Goal: Task Accomplishment & Management: Manage account settings

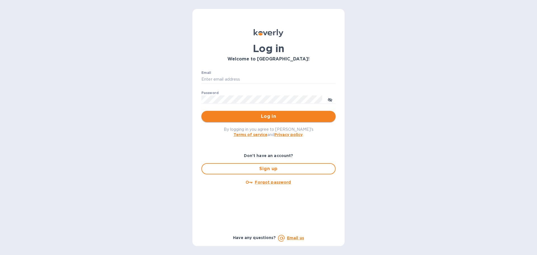
type input "[PERSON_NAME][EMAIL_ADDRESS][DOMAIN_NAME]"
click at [269, 116] on span "Log in" at bounding box center [268, 116] width 125 height 7
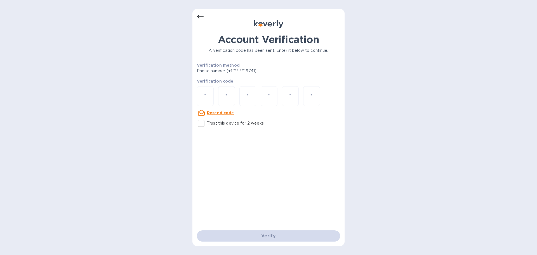
click at [203, 94] on input "number" at bounding box center [204, 96] width 7 height 10
paste input "9"
type input "9"
type input "6"
type input "3"
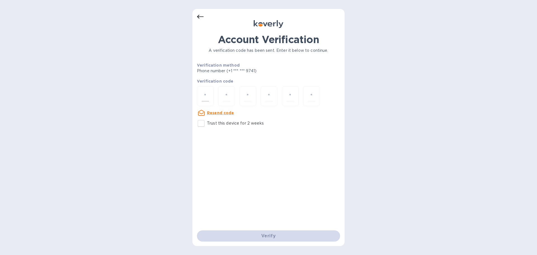
type input "6"
type input "1"
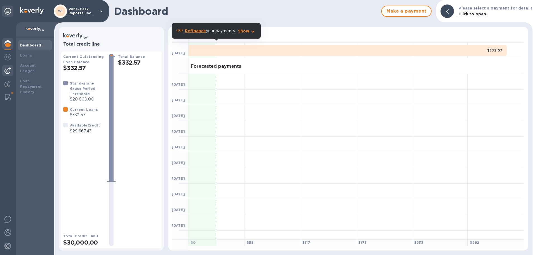
click at [7, 73] on img at bounding box center [7, 70] width 7 height 7
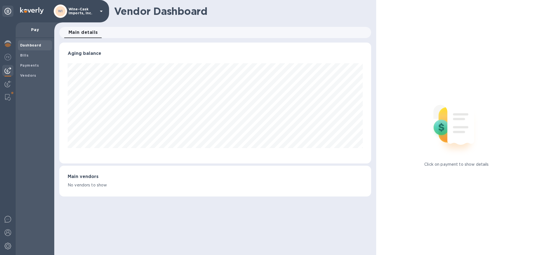
scroll to position [279350, 279162]
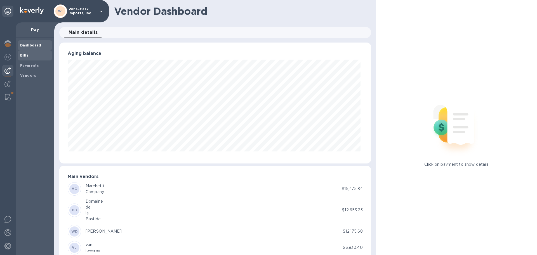
click at [23, 58] on span "Bills" at bounding box center [24, 56] width 8 height 6
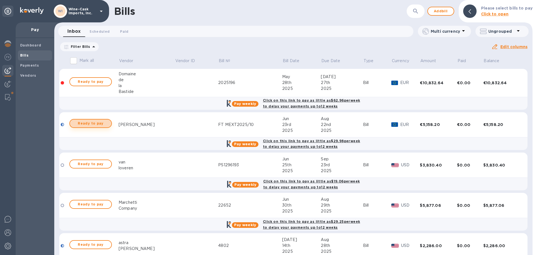
click at [99, 124] on span "Ready to pay" at bounding box center [90, 123] width 32 height 7
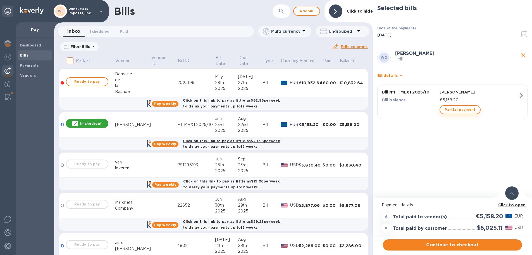
click at [462, 107] on span "Partial payment" at bounding box center [460, 109] width 31 height 7
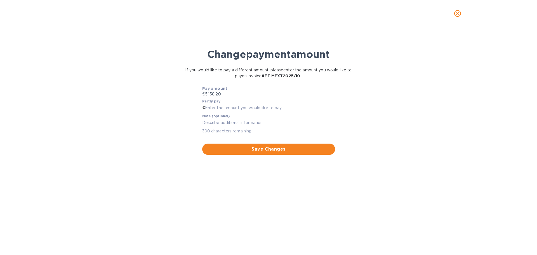
click at [217, 108] on input "text" at bounding box center [270, 108] width 130 height 8
type input "2,500.00"
click at [214, 122] on textarea at bounding box center [268, 122] width 133 height 5
type textarea "payment 1 of 2"
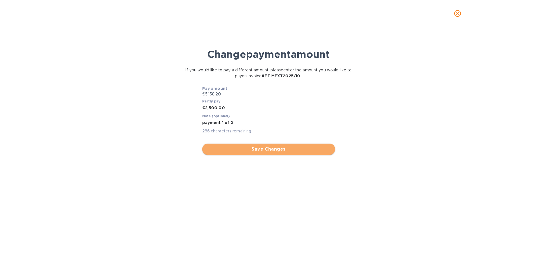
click at [269, 152] on span "Save Changes" at bounding box center [269, 149] width 124 height 7
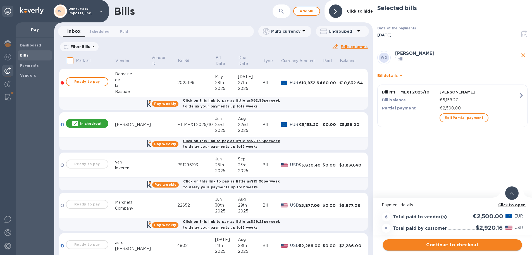
click at [476, 243] on span "Continue to checkout" at bounding box center [453, 244] width 130 height 7
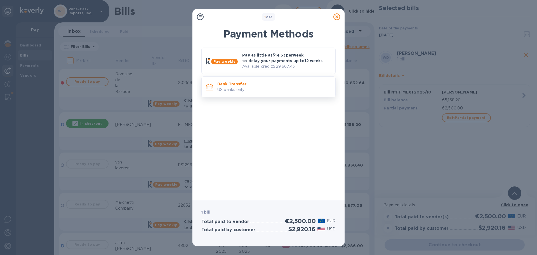
click at [226, 88] on p "US banks only." at bounding box center [273, 90] width 113 height 6
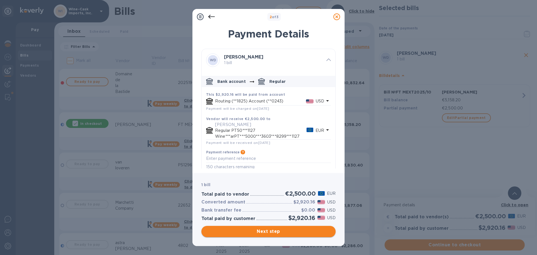
click at [275, 234] on span "Next step" at bounding box center [268, 231] width 125 height 7
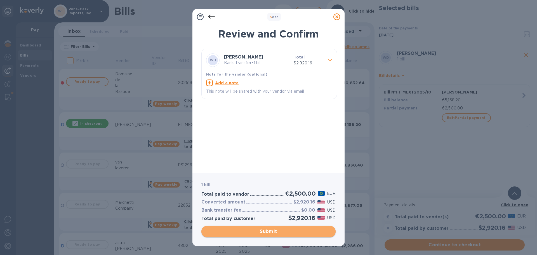
click at [279, 231] on span "Submit" at bounding box center [268, 231] width 125 height 7
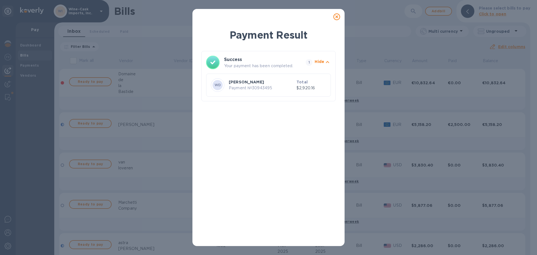
click at [336, 16] on icon at bounding box center [336, 16] width 7 height 7
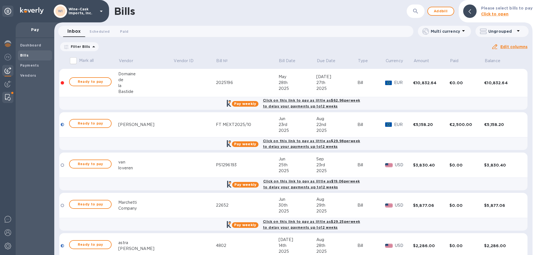
click at [6, 98] on img at bounding box center [8, 97] width 6 height 7
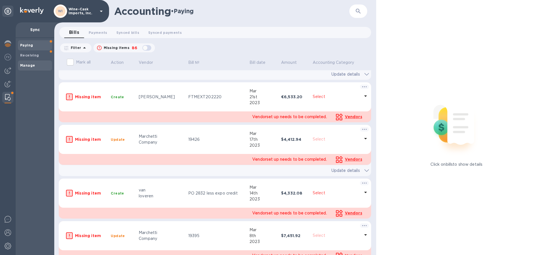
scroll to position [2557, 0]
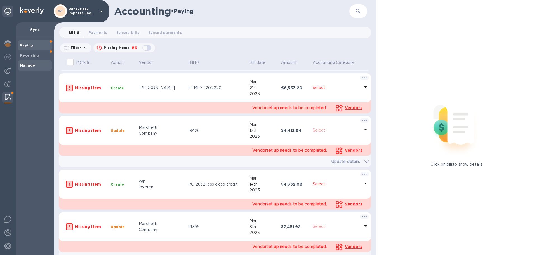
click at [23, 65] on b "Manage" at bounding box center [27, 65] width 15 height 4
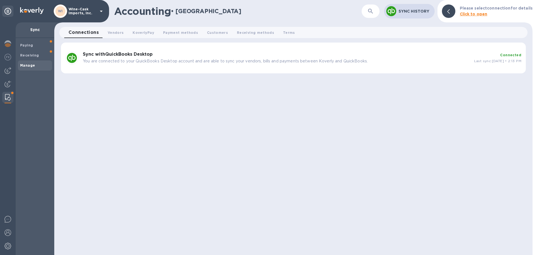
click at [221, 60] on p "You are connected to your QuickBooks Desktop account and are able to sync your …" at bounding box center [276, 61] width 387 height 6
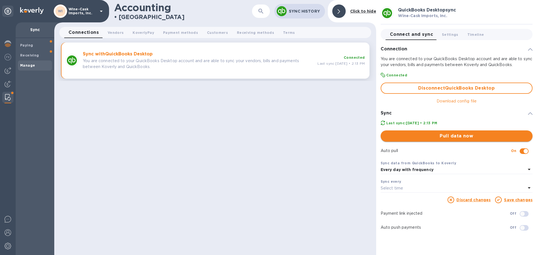
click at [438, 138] on span "Pull data now" at bounding box center [456, 135] width 143 height 7
click at [4, 72] on img at bounding box center [7, 70] width 7 height 7
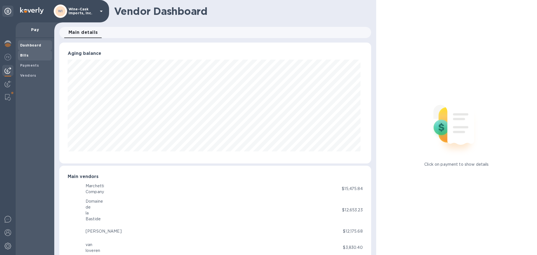
scroll to position [279350, 279162]
click at [27, 55] on b "Bills" at bounding box center [24, 55] width 8 height 4
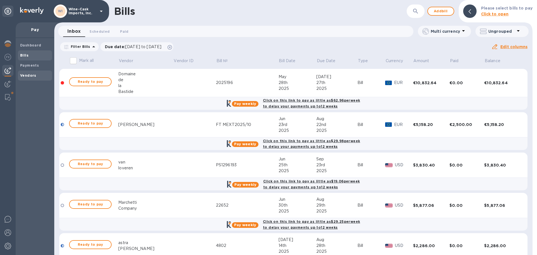
click at [26, 76] on b "Vendors" at bounding box center [28, 75] width 16 height 4
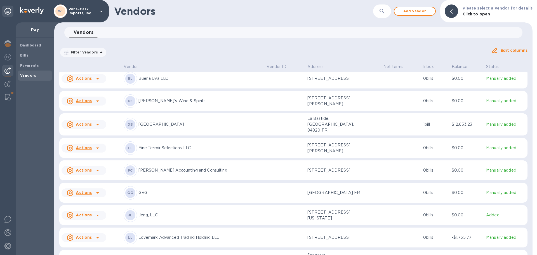
scroll to position [140, 0]
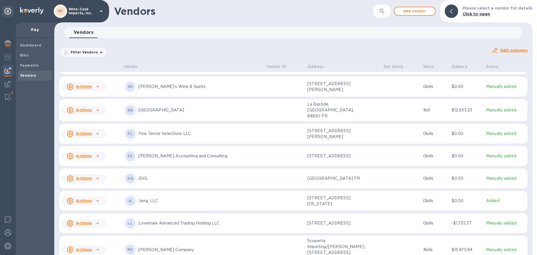
click at [189, 172] on div "GG GVG" at bounding box center [193, 178] width 138 height 13
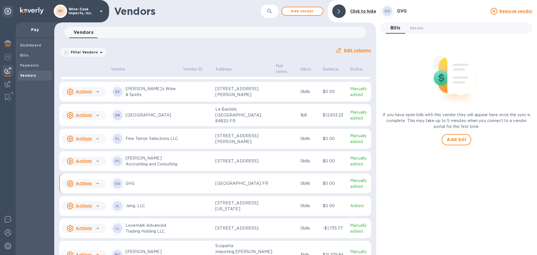
scroll to position [149, 0]
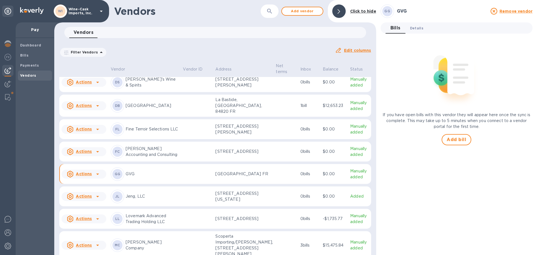
click at [416, 27] on span "Details 0" at bounding box center [416, 28] width 13 height 6
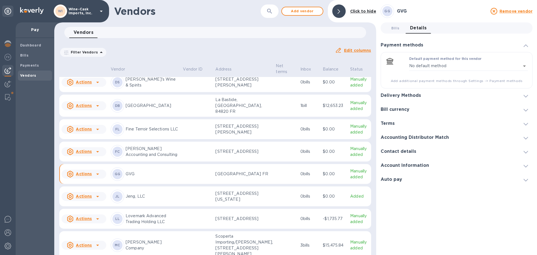
click at [419, 95] on h3 "Delivery Methods" at bounding box center [400, 95] width 40 height 5
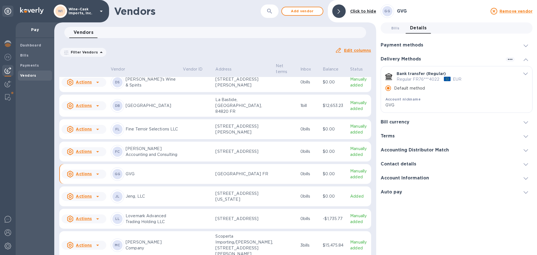
click at [525, 74] on icon "default-method" at bounding box center [525, 73] width 4 height 3
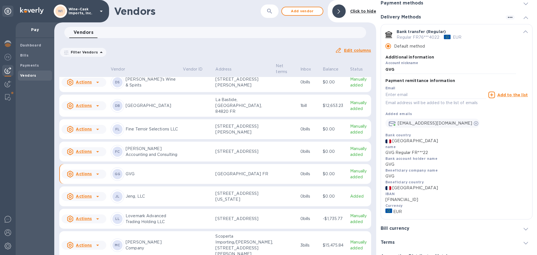
scroll to position [84, 0]
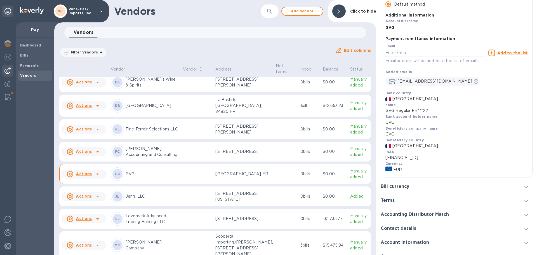
click at [84, 172] on u "Actions" at bounding box center [84, 173] width 16 height 4
click at [87, 194] on b "Add new bill" at bounding box center [90, 194] width 26 height 4
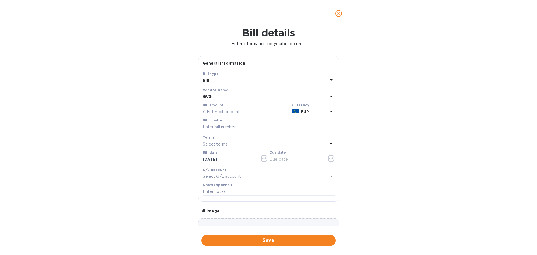
click at [221, 112] on input "text" at bounding box center [246, 112] width 87 height 8
click at [238, 110] on input "text" at bounding box center [246, 112] width 87 height 8
type input "4,650.24"
click at [228, 128] on input "text" at bounding box center [269, 127] width 132 height 8
type input "150244"
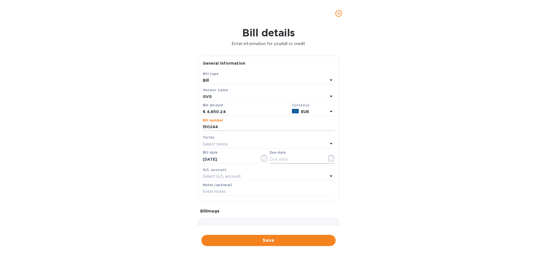
click at [286, 161] on input "text" at bounding box center [295, 159] width 53 height 8
type input "[DATE]"
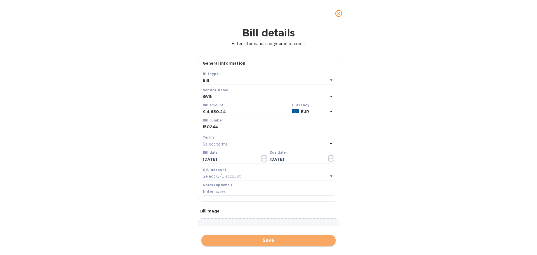
click at [269, 242] on span "Save" at bounding box center [268, 240] width 125 height 7
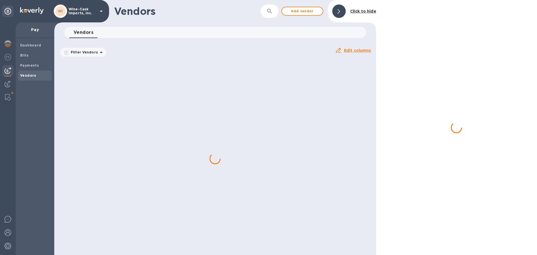
scroll to position [0, 0]
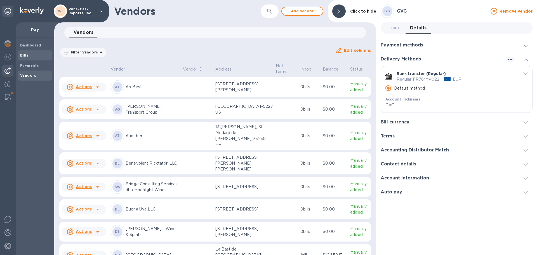
click at [30, 57] on span "Bills" at bounding box center [35, 56] width 30 height 6
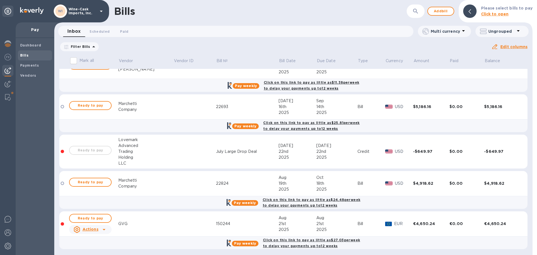
scroll to position [181, 0]
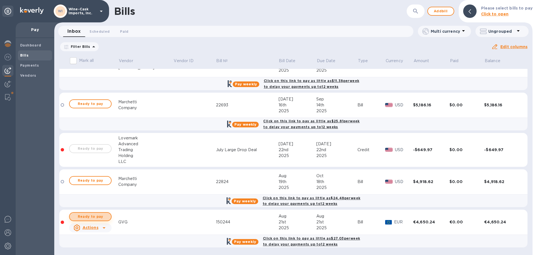
click at [100, 218] on span "Ready to pay" at bounding box center [90, 216] width 32 height 7
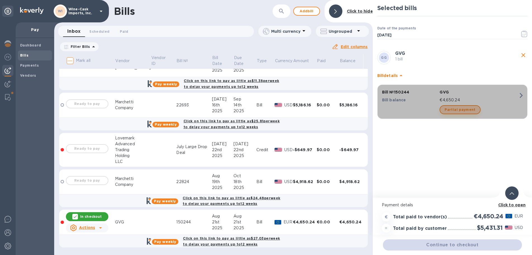
click at [461, 109] on span "Partial payment" at bounding box center [460, 109] width 31 height 7
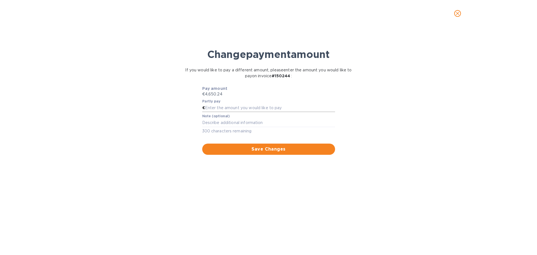
click at [232, 108] on input "text" at bounding box center [270, 108] width 130 height 8
type input "2,500.00"
click at [231, 122] on textarea at bounding box center [268, 122] width 133 height 5
type textarea "pmnt 1 of 2"
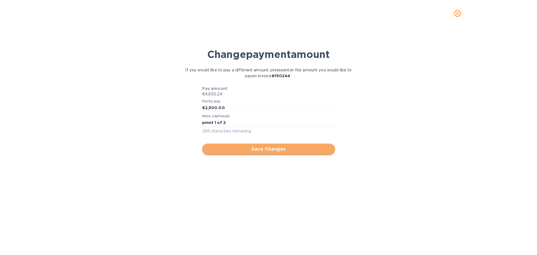
click at [270, 149] on span "Save Changes" at bounding box center [269, 149] width 124 height 7
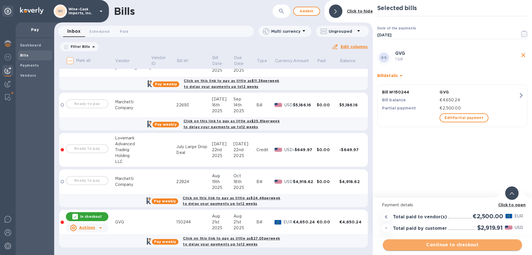
click at [464, 243] on span "Continue to checkout" at bounding box center [453, 244] width 130 height 7
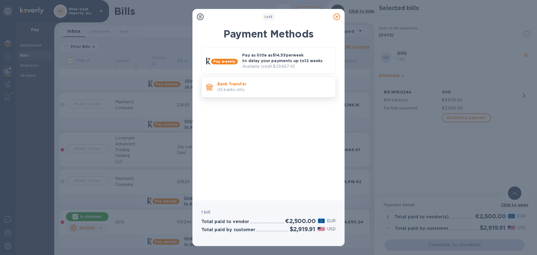
click at [250, 91] on p "US banks only." at bounding box center [273, 90] width 113 height 6
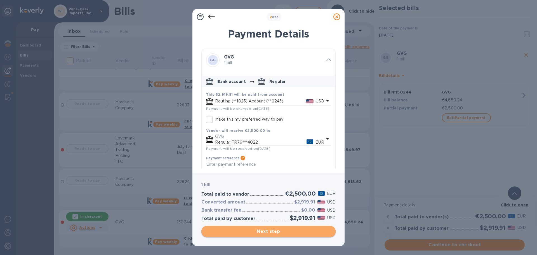
click at [271, 231] on span "Next step" at bounding box center [268, 231] width 125 height 7
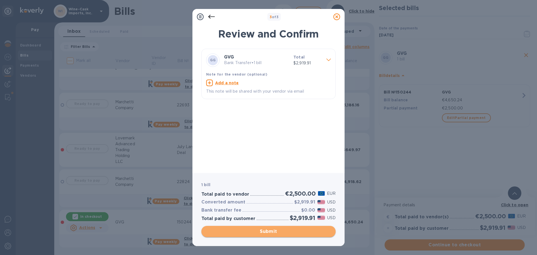
click at [271, 232] on span "Submit" at bounding box center [268, 231] width 125 height 7
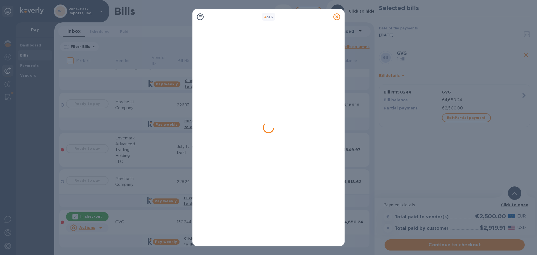
scroll to position [0, 0]
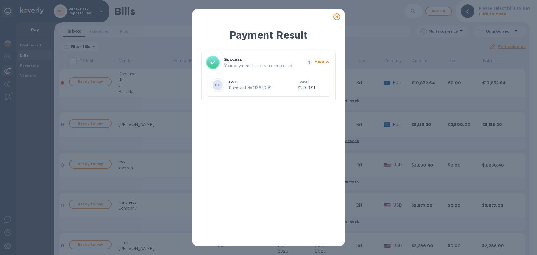
click at [336, 17] on icon at bounding box center [336, 16] width 7 height 7
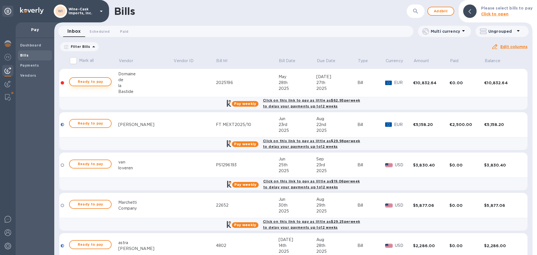
click at [90, 83] on span "Ready to pay" at bounding box center [90, 81] width 32 height 7
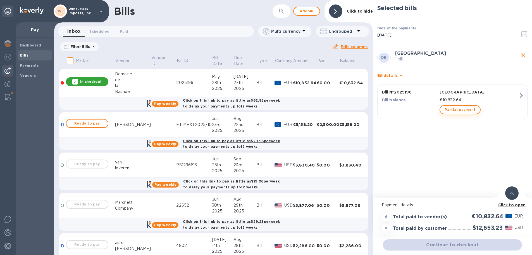
click at [454, 108] on span "Partial payment" at bounding box center [460, 109] width 31 height 7
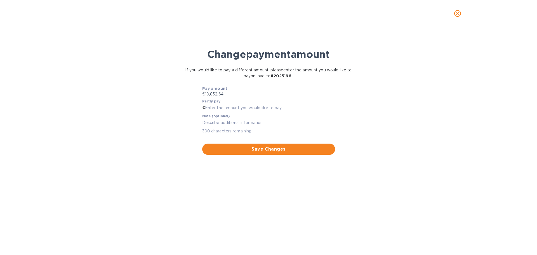
click at [222, 106] on input "text" at bounding box center [270, 108] width 130 height 8
type input "3,000.00"
click at [222, 124] on textarea at bounding box center [268, 122] width 133 height 5
type textarea "pmnt 1 of 3"
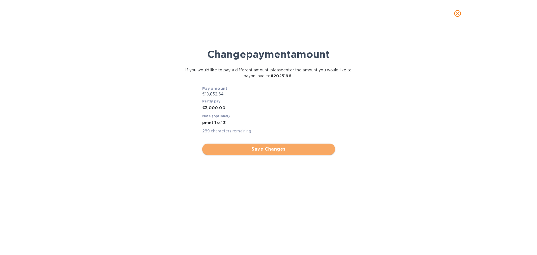
click at [264, 151] on span "Save Changes" at bounding box center [269, 149] width 124 height 7
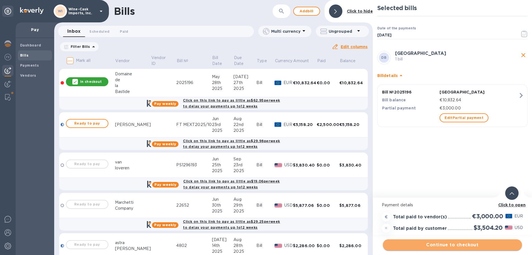
click at [479, 241] on span "Continue to checkout" at bounding box center [453, 244] width 130 height 7
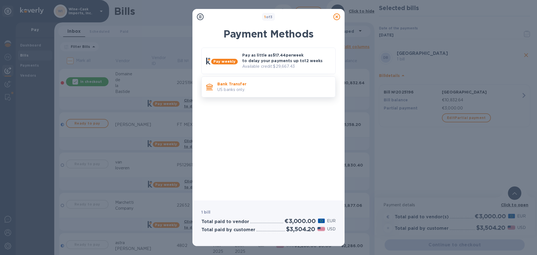
click at [227, 84] on p "Bank Transfer" at bounding box center [273, 84] width 113 height 6
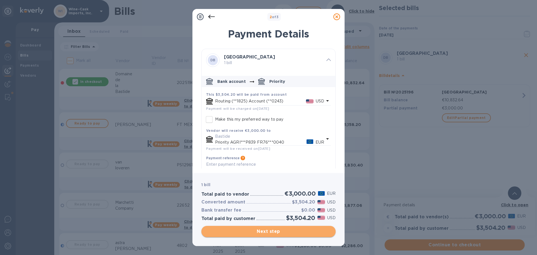
click at [270, 231] on span "Next step" at bounding box center [268, 231] width 125 height 7
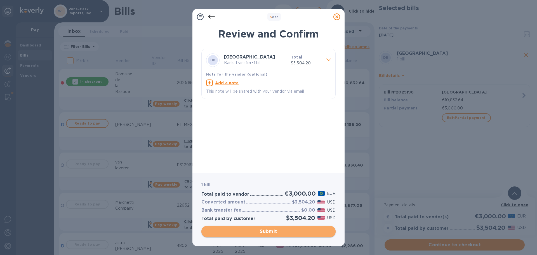
click at [270, 231] on span "Submit" at bounding box center [268, 231] width 125 height 7
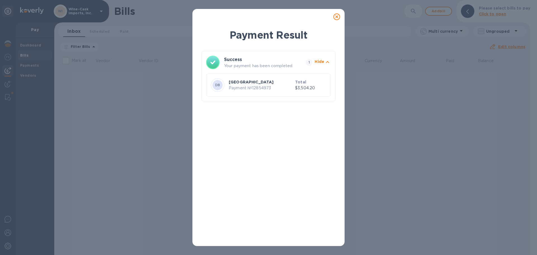
click at [337, 16] on icon at bounding box center [336, 16] width 7 height 7
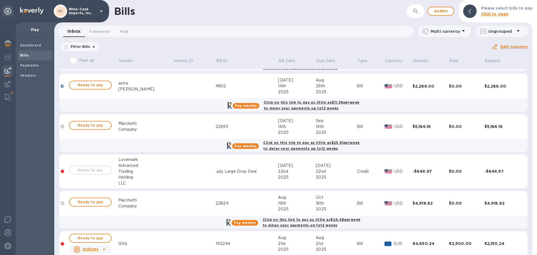
scroll to position [181, 0]
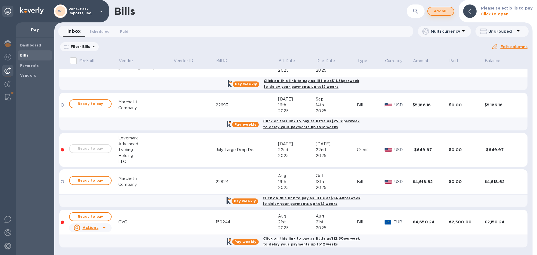
click at [440, 10] on span "Add bill" at bounding box center [440, 11] width 17 height 7
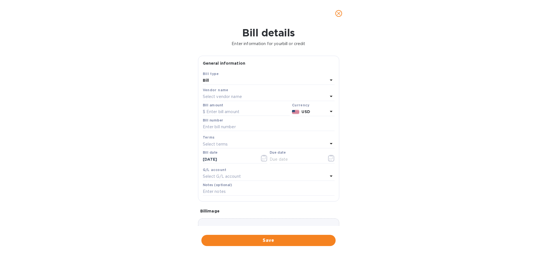
click at [220, 97] on p "Select vendor name" at bounding box center [222, 97] width 39 height 6
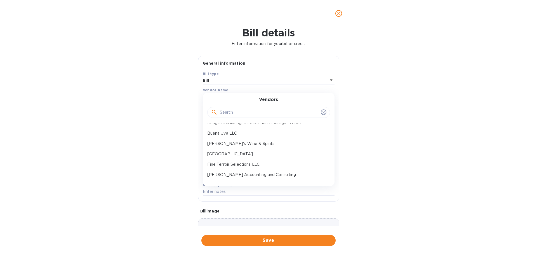
scroll to position [94, 0]
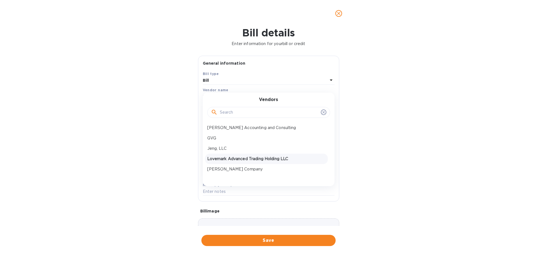
click at [266, 160] on p "Lovemark Advanced Trading Holding LLC" at bounding box center [266, 159] width 118 height 6
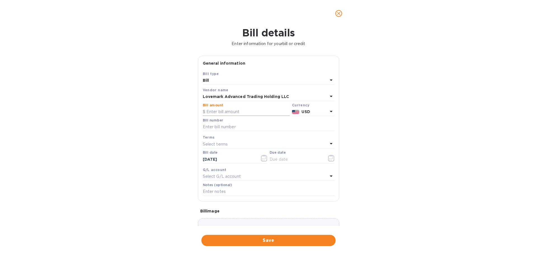
click at [226, 112] on input "text" at bounding box center [246, 112] width 87 height 8
type input "3,472.14"
click at [238, 129] on input "text" at bounding box center [269, 127] width 132 height 8
type input "7039"
click at [277, 159] on input "text" at bounding box center [295, 159] width 53 height 8
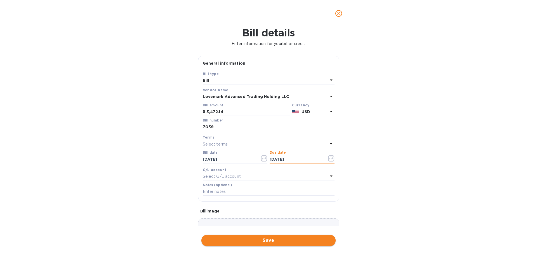
type input "[DATE]"
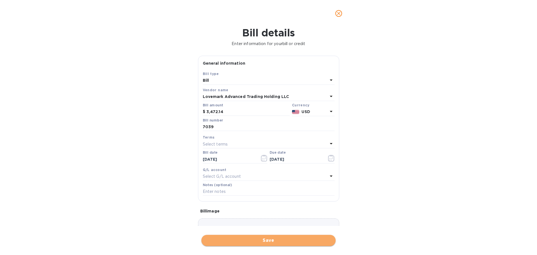
click at [264, 242] on span "Save" at bounding box center [268, 240] width 125 height 7
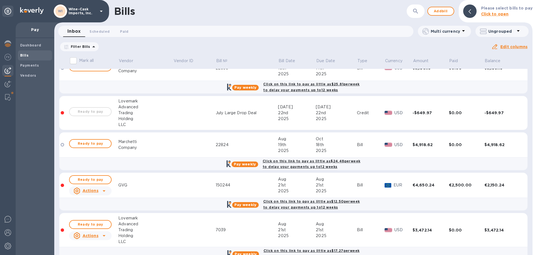
scroll to position [230, 0]
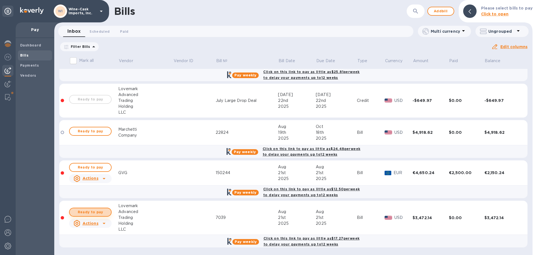
click at [91, 212] on span "Ready to pay" at bounding box center [90, 211] width 32 height 7
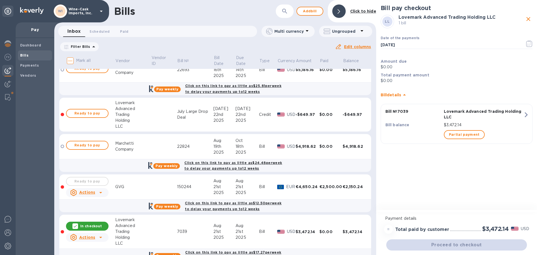
scroll to position [202, 0]
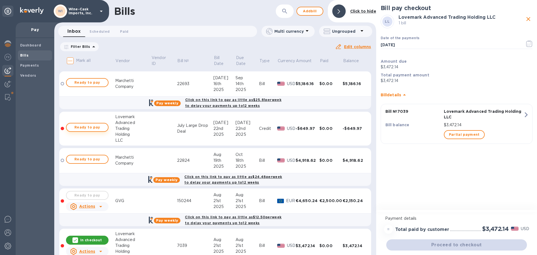
click at [100, 127] on span "Ready to pay" at bounding box center [87, 127] width 32 height 7
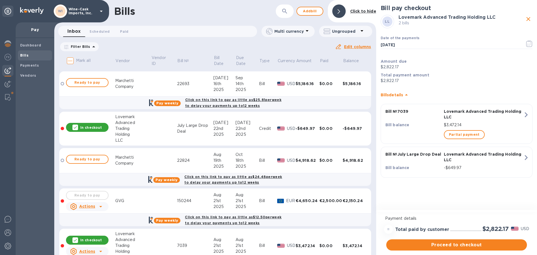
click at [527, 19] on icon "close" at bounding box center [528, 19] width 7 height 7
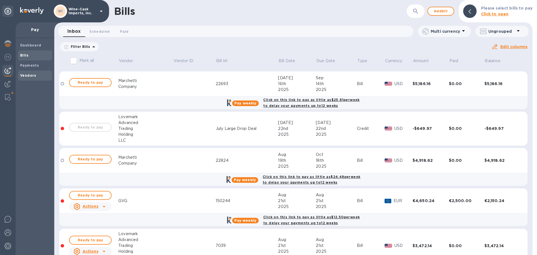
click at [39, 76] on span "Vendors" at bounding box center [35, 76] width 30 height 6
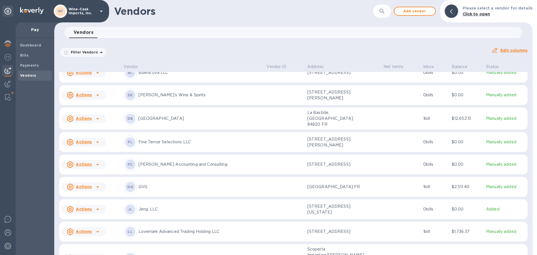
scroll to position [168, 0]
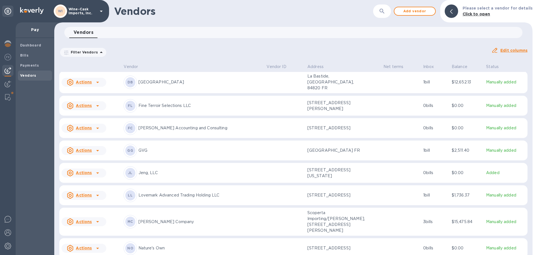
click at [191, 192] on p "Lovemark Advanced Trading Holding LLC" at bounding box center [200, 195] width 124 height 6
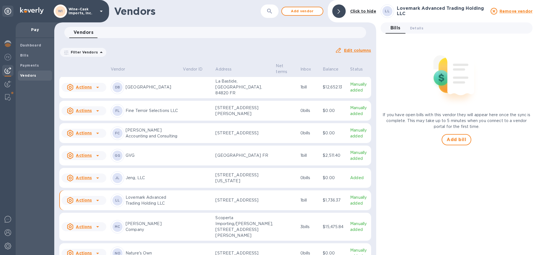
scroll to position [179, 0]
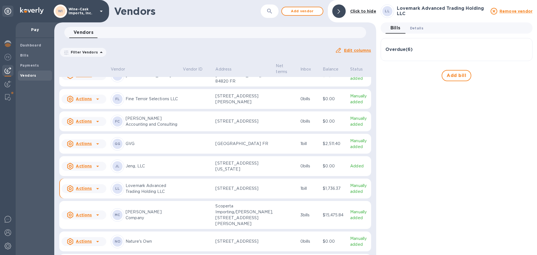
click at [417, 27] on span "Details 0" at bounding box center [416, 28] width 13 height 6
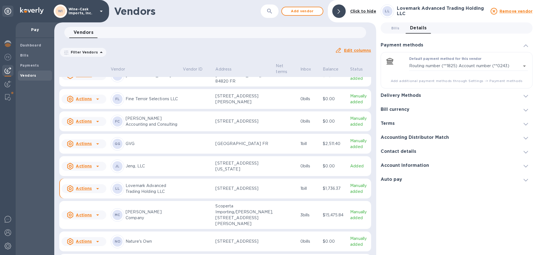
click at [419, 96] on h3 "Delivery Methods" at bounding box center [400, 95] width 40 height 5
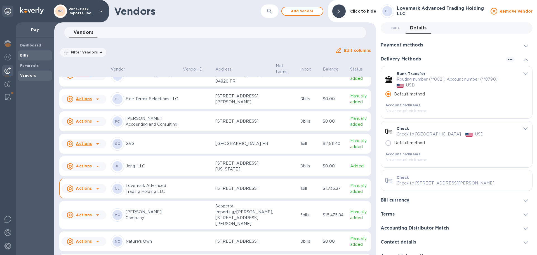
click at [27, 54] on b "Bills" at bounding box center [24, 55] width 8 height 4
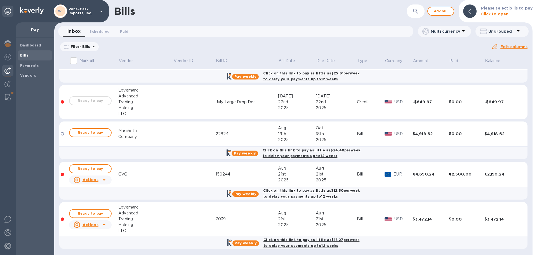
scroll to position [230, 0]
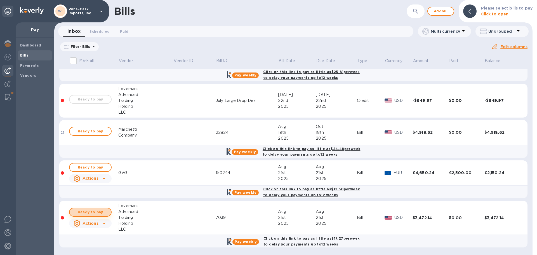
click at [96, 212] on span "Ready to pay" at bounding box center [90, 211] width 32 height 7
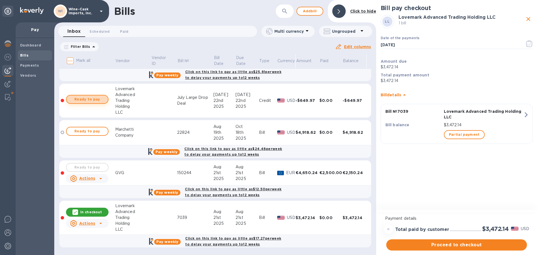
click at [85, 100] on span "Ready to pay" at bounding box center [87, 99] width 32 height 7
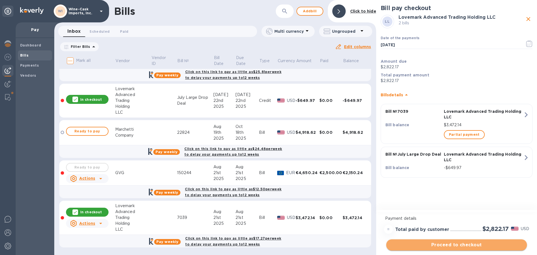
click at [448, 243] on span "Proceed to checkout" at bounding box center [456, 244] width 132 height 7
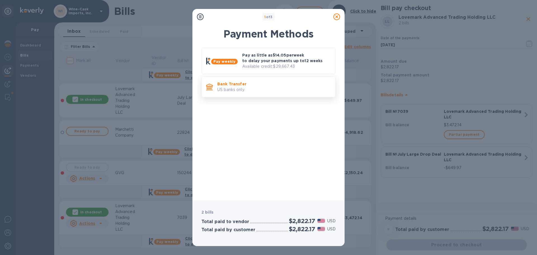
click at [260, 91] on p "US banks only." at bounding box center [273, 90] width 113 height 6
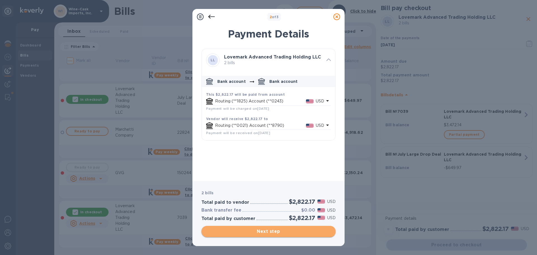
click at [279, 231] on span "Next step" at bounding box center [268, 231] width 125 height 7
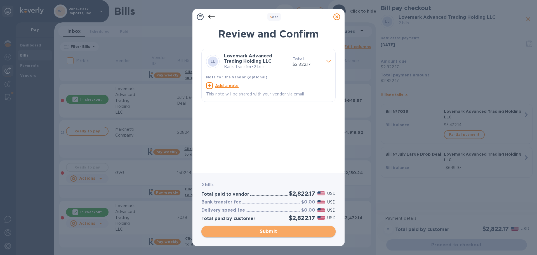
click at [279, 231] on span "Submit" at bounding box center [268, 231] width 125 height 7
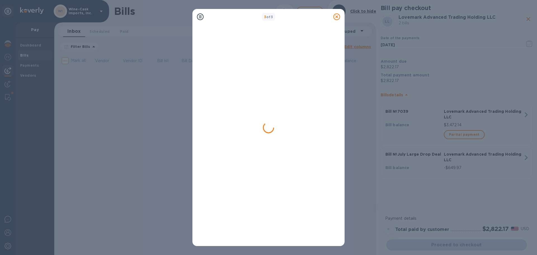
scroll to position [0, 0]
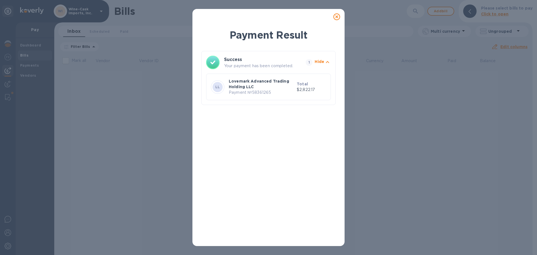
click at [336, 18] on icon at bounding box center [336, 16] width 7 height 7
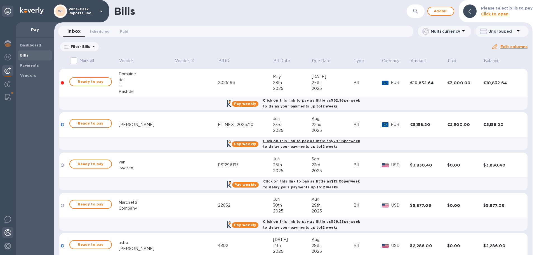
click at [8, 235] on img at bounding box center [7, 232] width 7 height 7
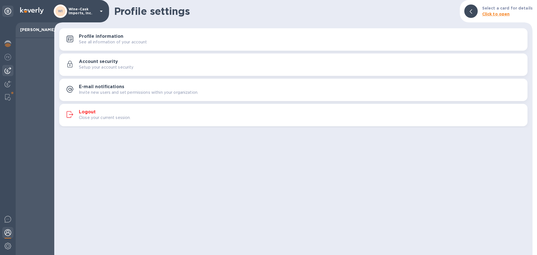
click at [4, 71] on div at bounding box center [7, 70] width 11 height 11
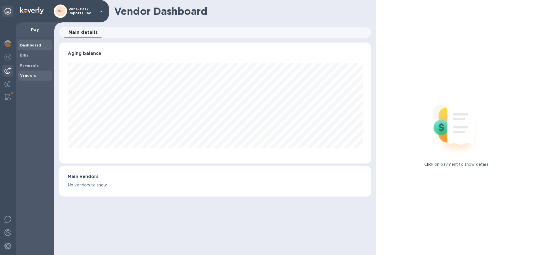
scroll to position [121, 311]
click at [25, 74] on b "Vendors" at bounding box center [28, 75] width 16 height 4
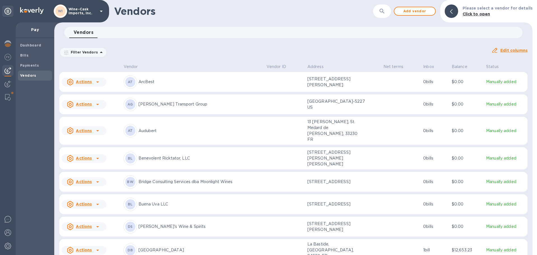
click at [175, 201] on p "Buena Uva LLC" at bounding box center [200, 204] width 124 height 6
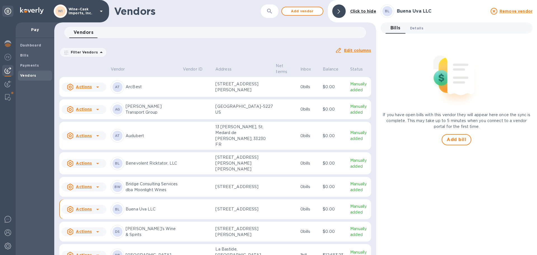
click at [418, 26] on span "Details 0" at bounding box center [416, 28] width 13 height 6
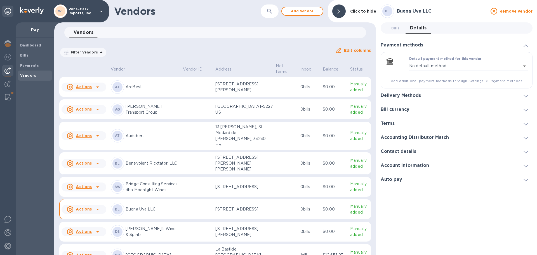
click at [413, 94] on h3 "Delivery Methods" at bounding box center [400, 95] width 40 height 5
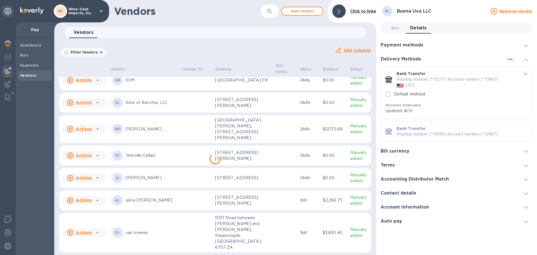
scroll to position [510, 0]
click at [6, 233] on img at bounding box center [7, 232] width 7 height 7
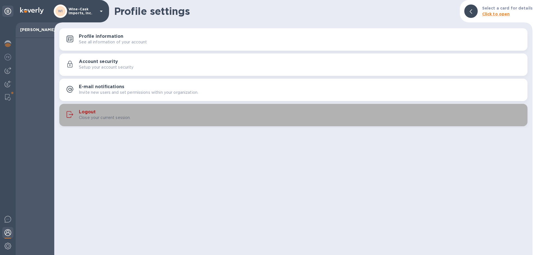
click at [93, 115] on p "Close your current session." at bounding box center [105, 118] width 52 height 6
